Goal: Information Seeking & Learning: Compare options

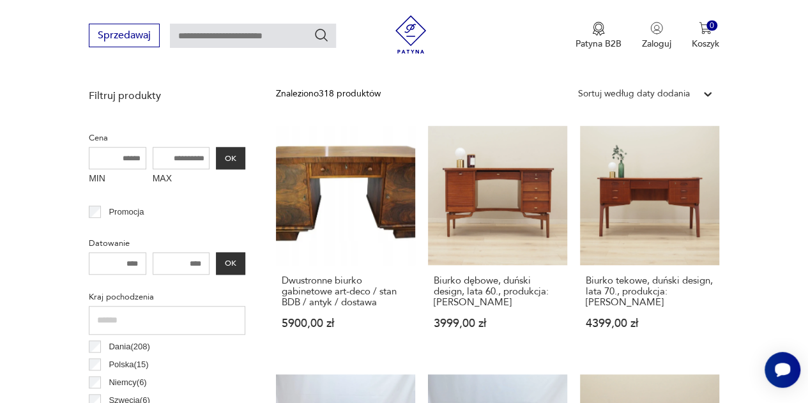
scroll to position [455, 0]
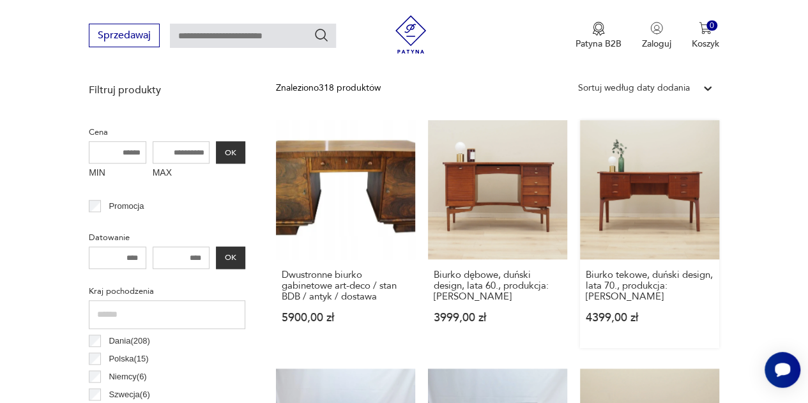
click at [653, 205] on link "Biurko tekowe, duński design, lata 70., produkcja: [PERSON_NAME] 4399,00 zł" at bounding box center [649, 234] width 139 height 228
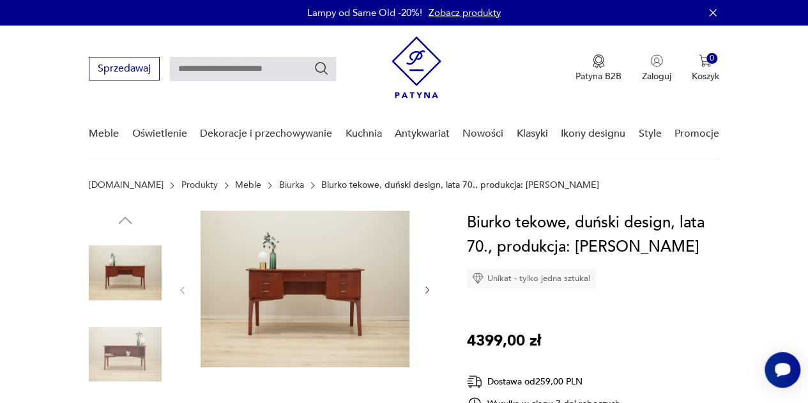
click at [425, 286] on icon "button" at bounding box center [427, 290] width 10 height 10
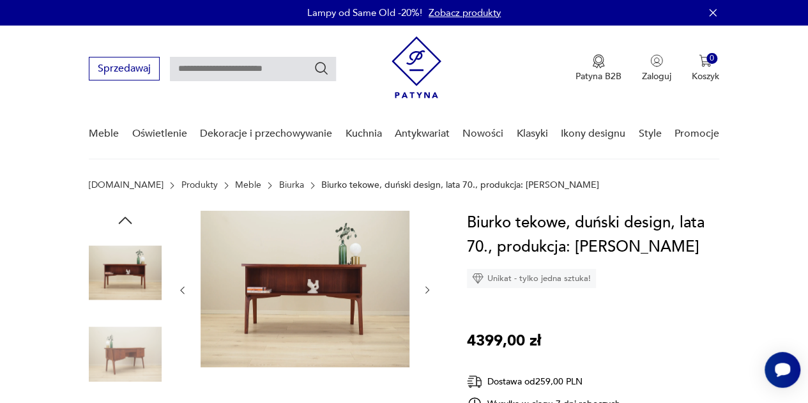
click at [425, 286] on icon "button" at bounding box center [427, 290] width 10 height 10
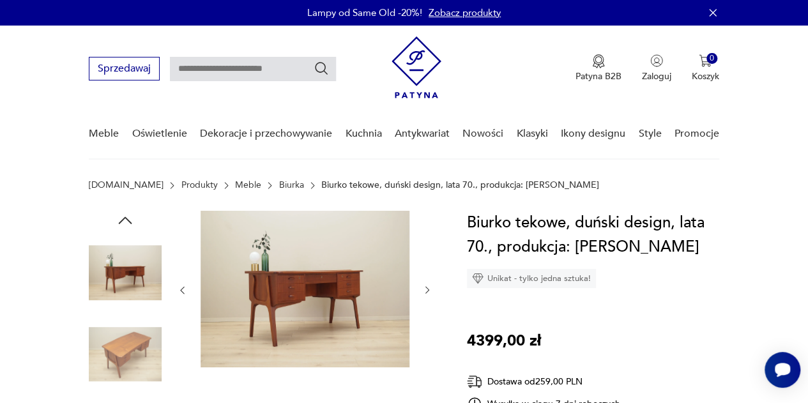
click at [425, 286] on icon "button" at bounding box center [427, 290] width 10 height 10
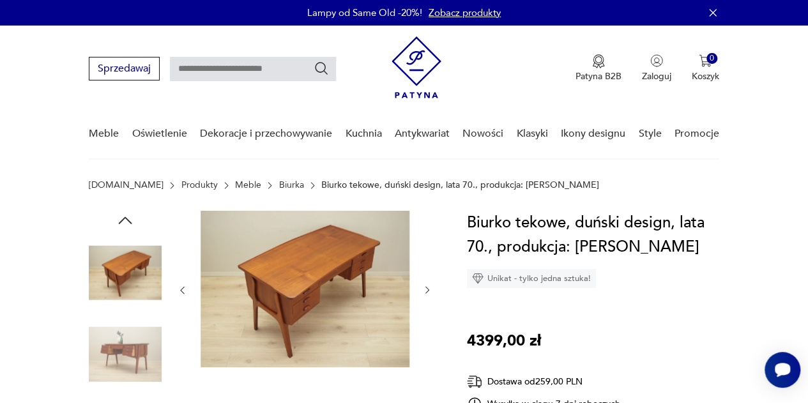
click at [425, 286] on icon "button" at bounding box center [427, 290] width 10 height 10
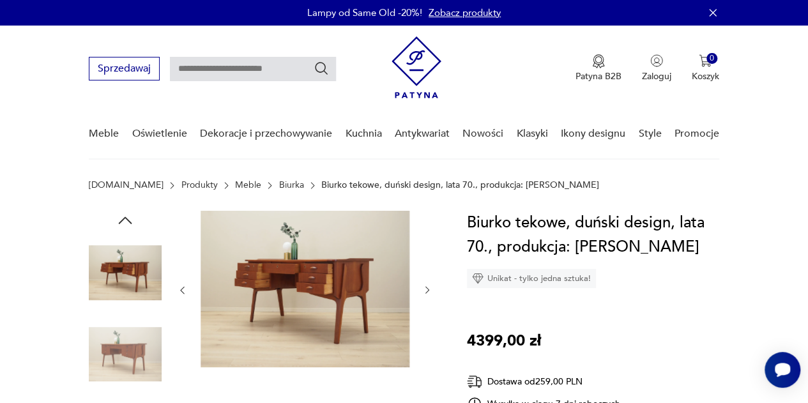
click at [425, 286] on icon "button" at bounding box center [427, 290] width 10 height 10
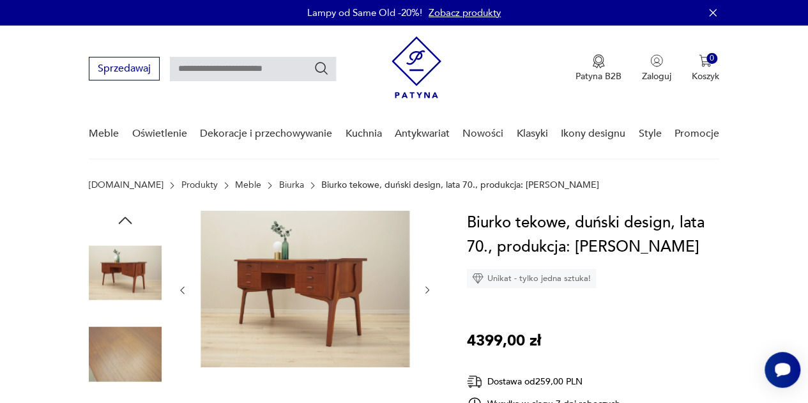
click at [425, 286] on icon "button" at bounding box center [427, 290] width 10 height 10
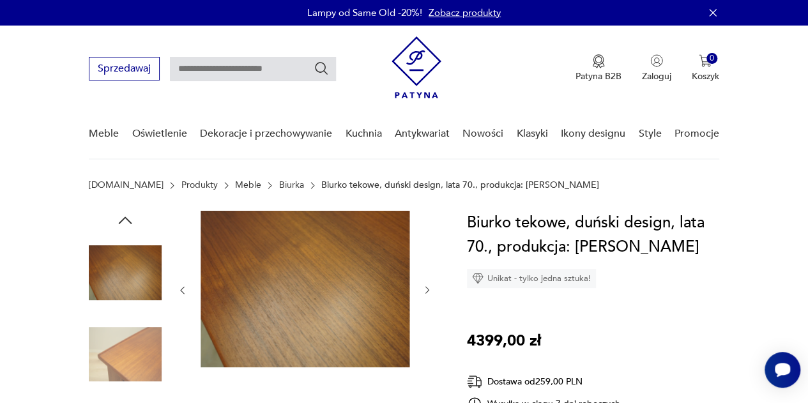
click at [425, 286] on icon "button" at bounding box center [427, 290] width 10 height 10
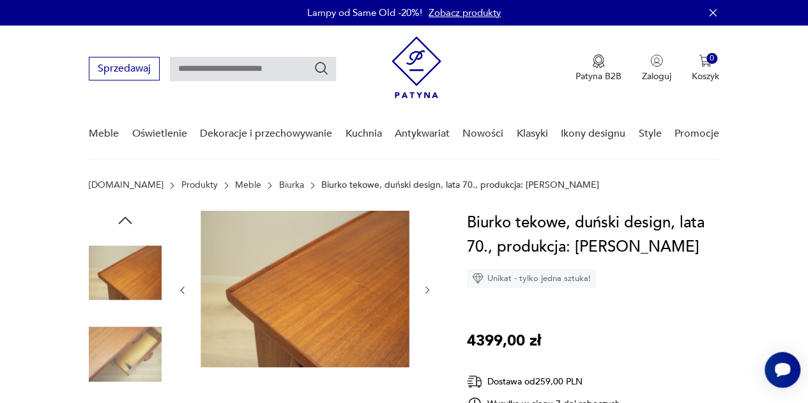
click at [425, 286] on icon "button" at bounding box center [427, 290] width 10 height 10
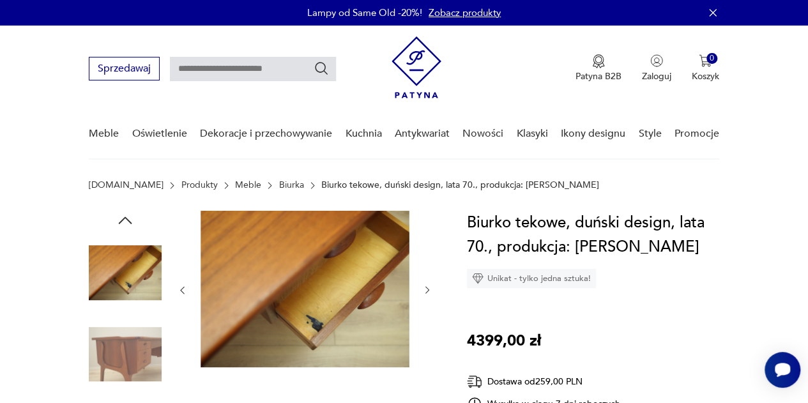
click at [425, 286] on icon "button" at bounding box center [427, 290] width 10 height 10
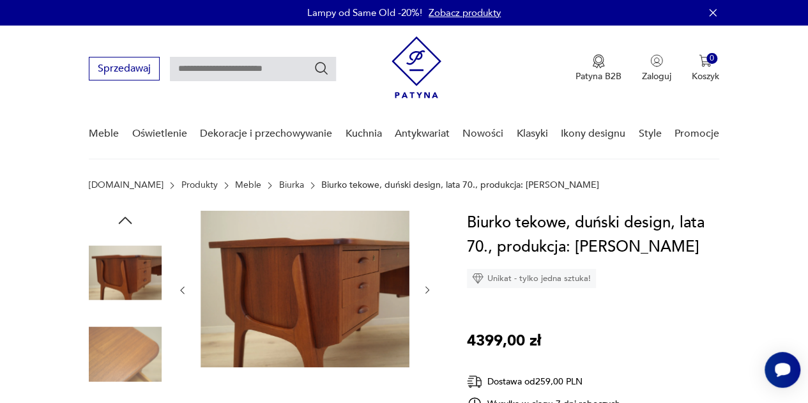
click at [425, 286] on icon "button" at bounding box center [427, 290] width 10 height 10
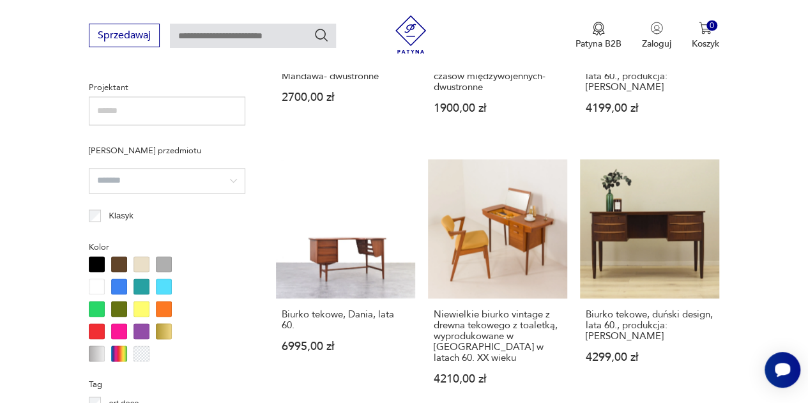
scroll to position [916, 0]
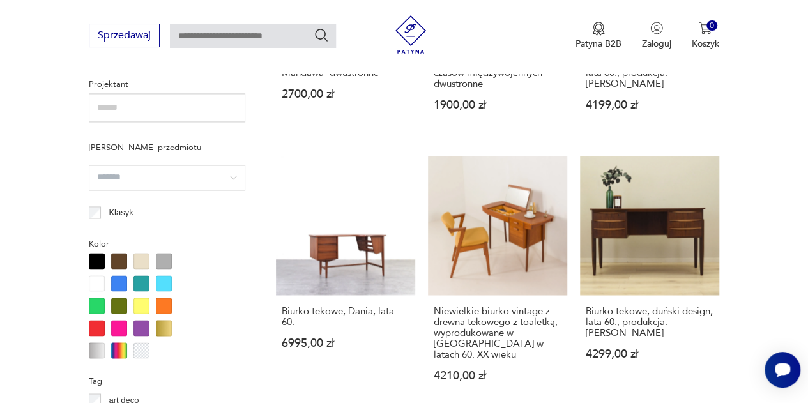
click at [140, 261] on div at bounding box center [141, 261] width 16 height 16
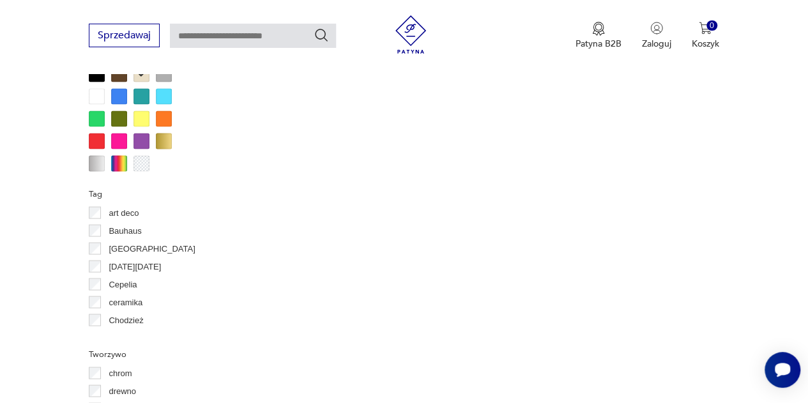
scroll to position [1089, 0]
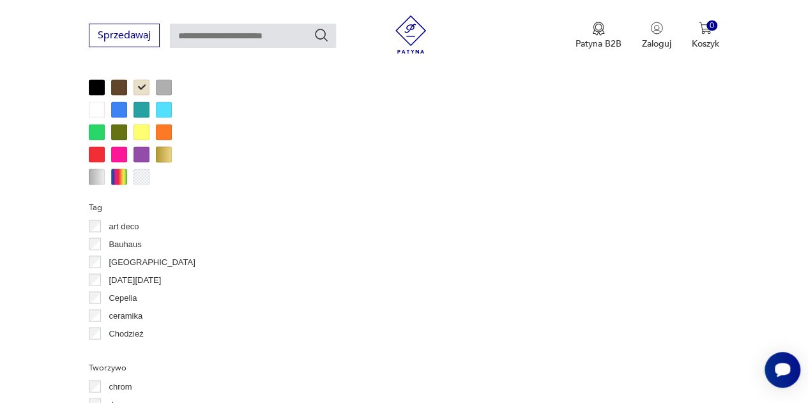
click at [144, 87] on div at bounding box center [141, 87] width 16 height 16
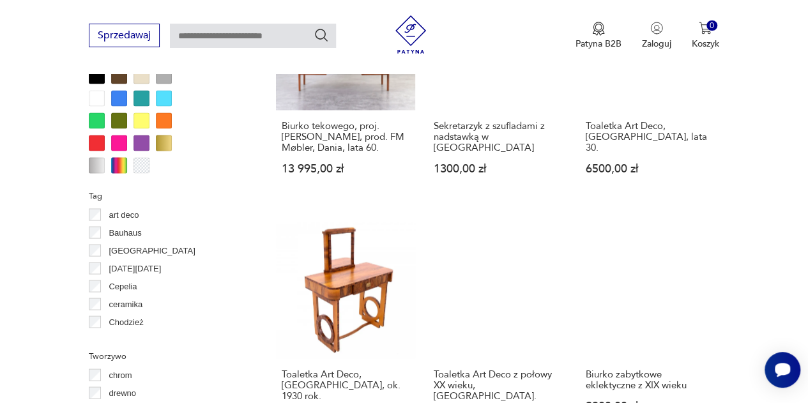
scroll to position [1107, 0]
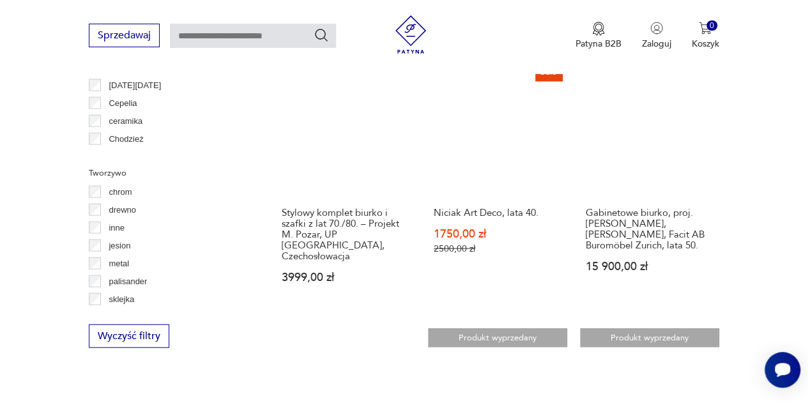
scroll to position [1196, 0]
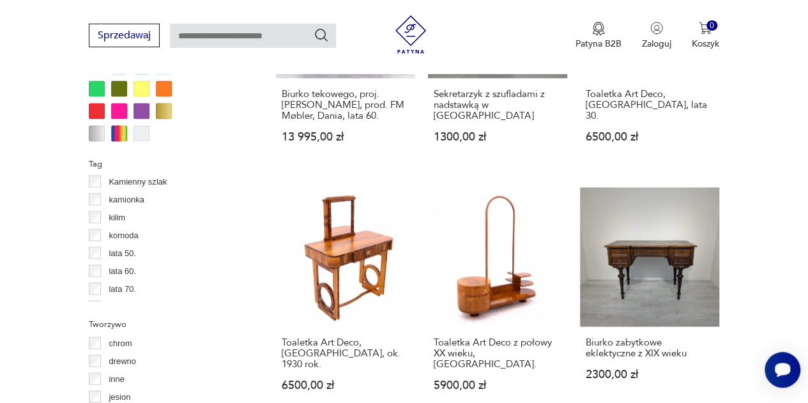
scroll to position [349, 0]
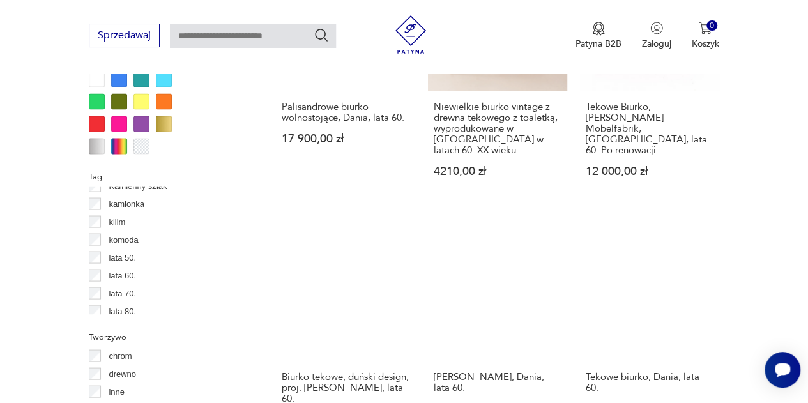
scroll to position [1136, 0]
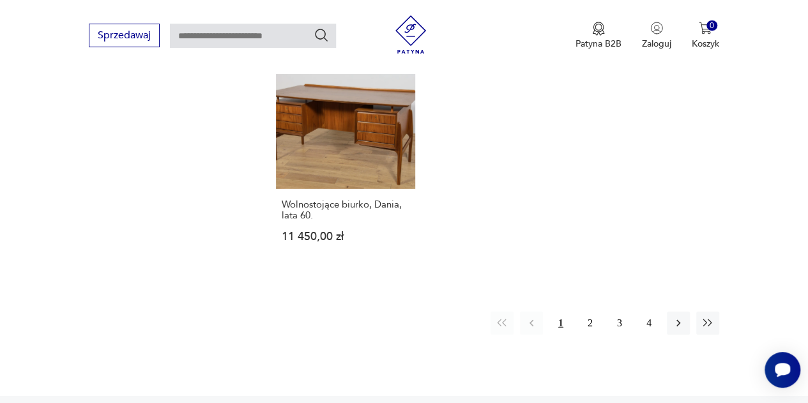
scroll to position [1859, 0]
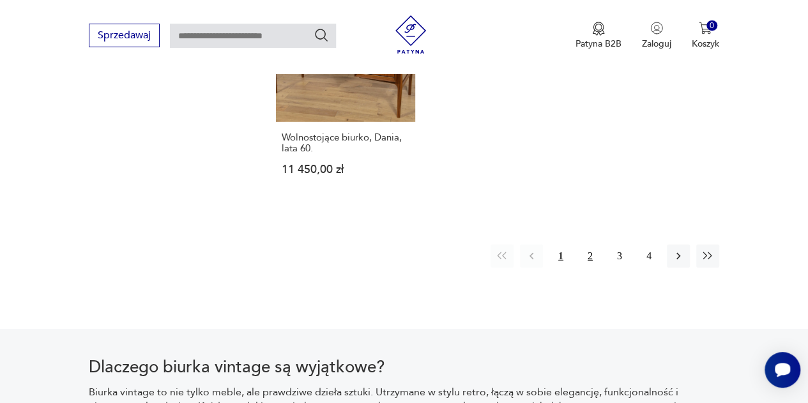
click at [591, 245] on button "2" at bounding box center [589, 256] width 23 height 23
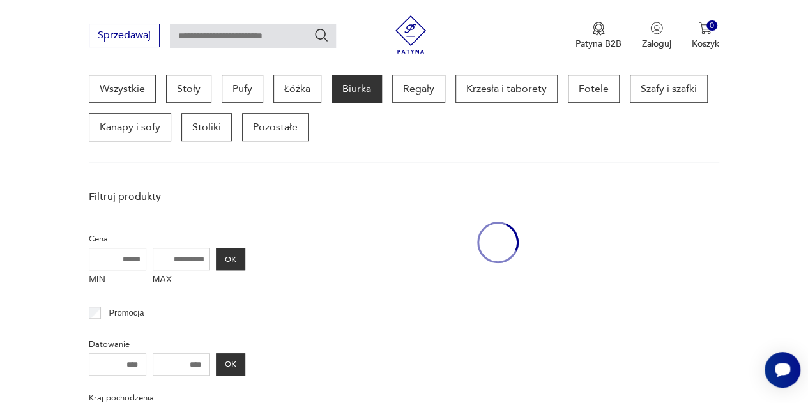
scroll to position [338, 0]
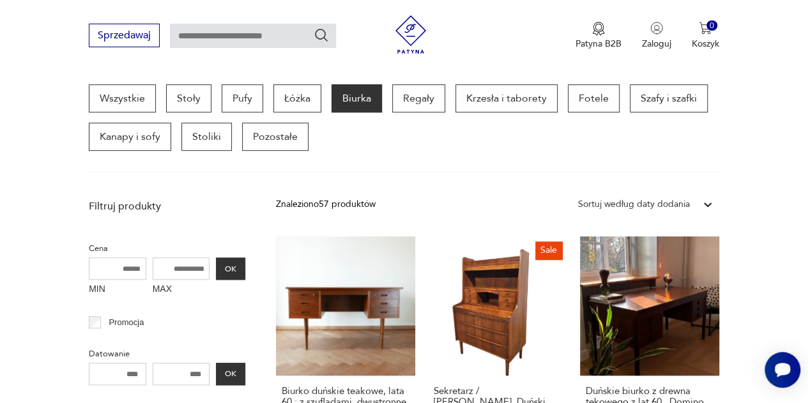
drag, startPoint x: 191, startPoint y: 269, endPoint x: 139, endPoint y: 272, distance: 52.5
click at [139, 272] on div "MIN MAX OK" at bounding box center [167, 278] width 156 height 43
click at [176, 269] on input "MAX" at bounding box center [181, 268] width 57 height 22
click at [169, 268] on input "MAX" at bounding box center [181, 268] width 57 height 22
type input "****"
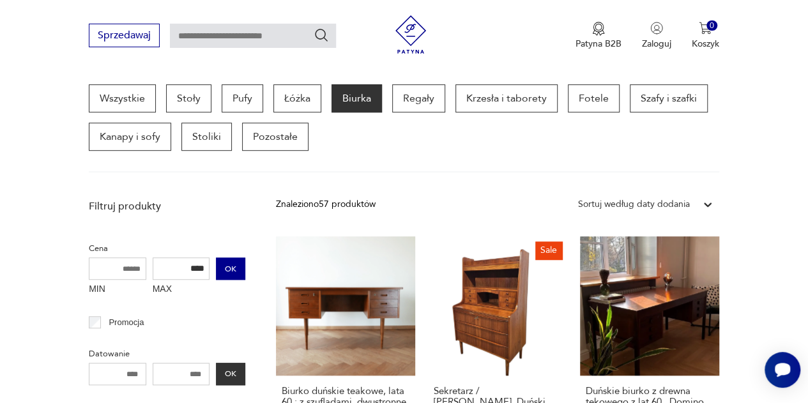
click at [226, 267] on button "OK" at bounding box center [230, 268] width 29 height 22
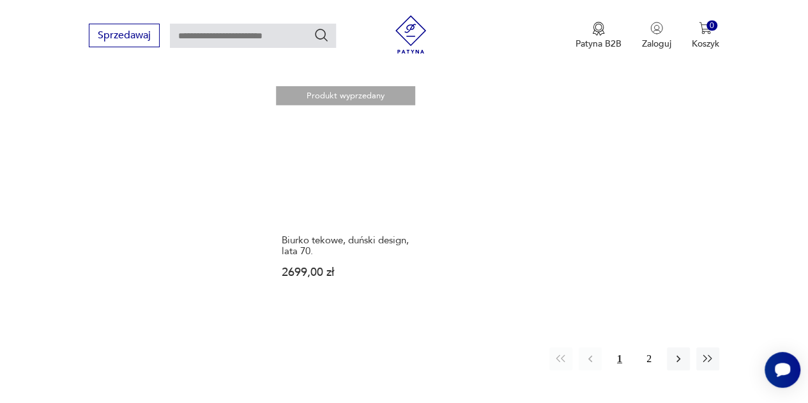
scroll to position [1807, 0]
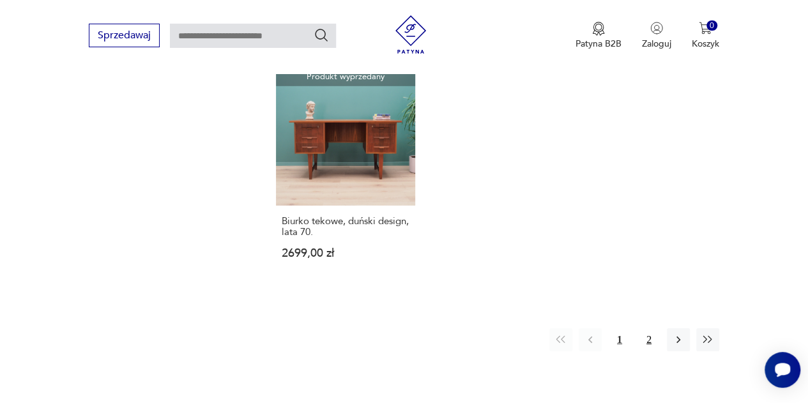
click at [646, 328] on button "2" at bounding box center [648, 339] width 23 height 23
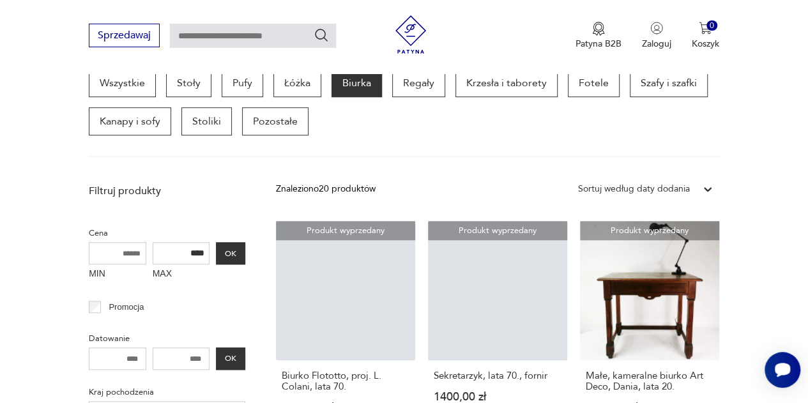
scroll to position [338, 0]
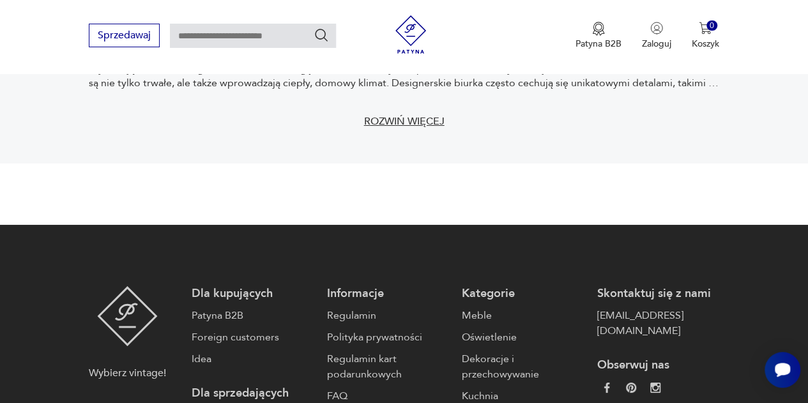
scroll to position [338, 0]
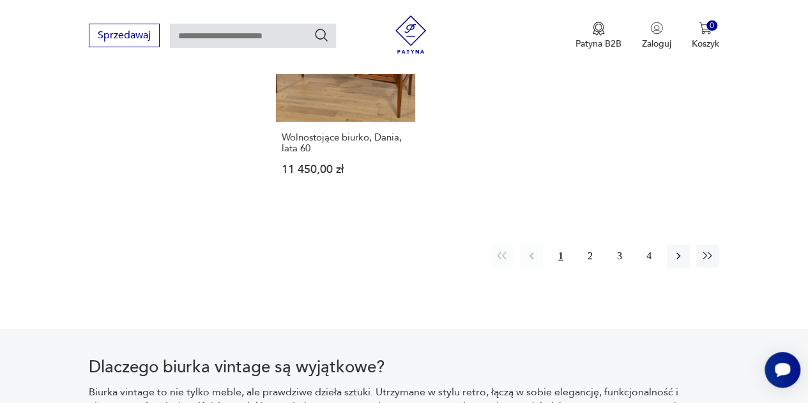
scroll to position [1136, 0]
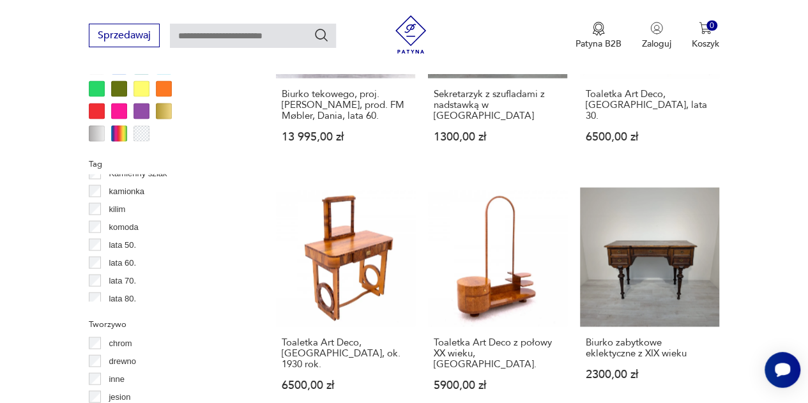
scroll to position [1195, 0]
